Goal: Learn about a topic

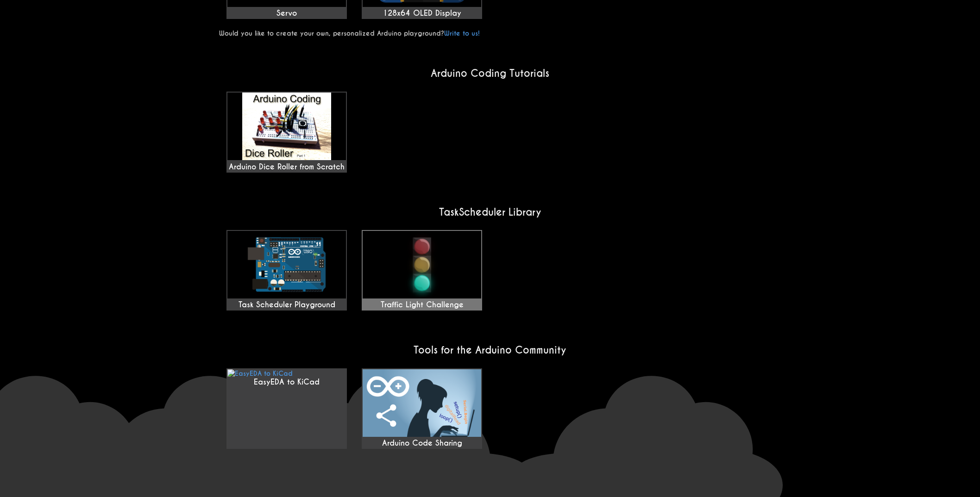
scroll to position [604, 0]
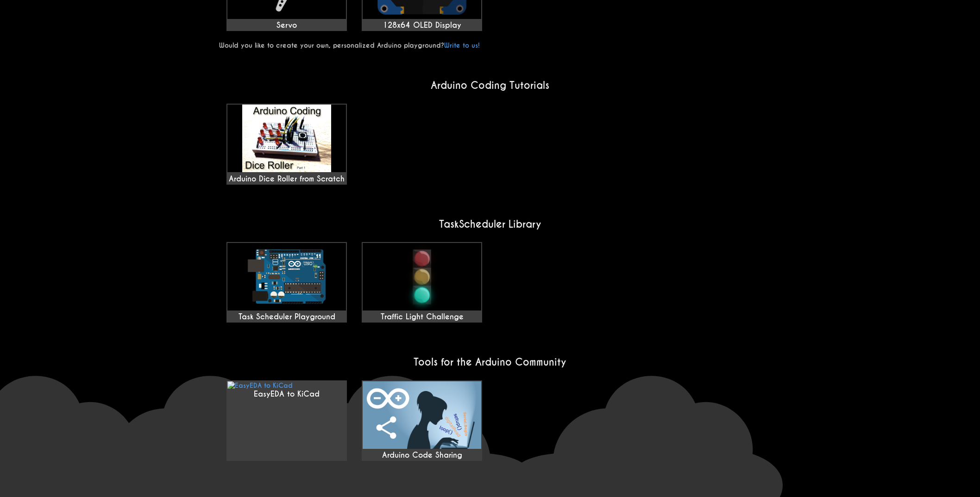
scroll to position [583, 0]
click at [267, 159] on div "Arduino Dice Roller from Scratch" at bounding box center [286, 145] width 119 height 79
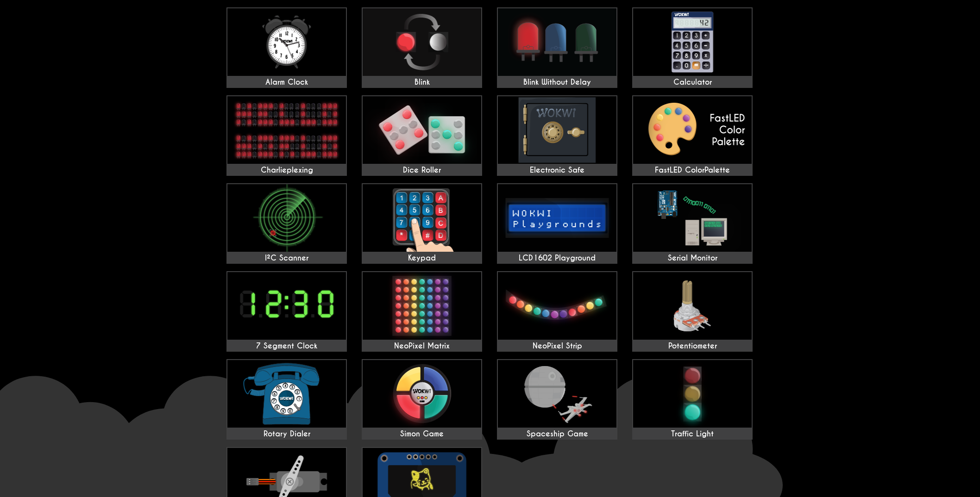
scroll to position [92, 0]
